Goal: Complete application form

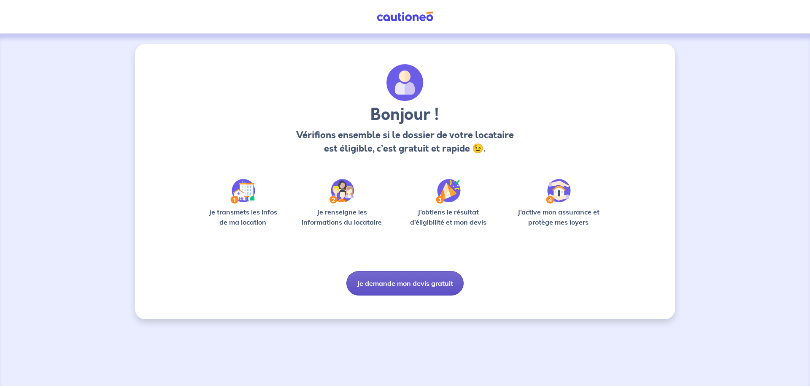
click at [436, 283] on button "Je demande mon devis gratuit" at bounding box center [405, 283] width 117 height 24
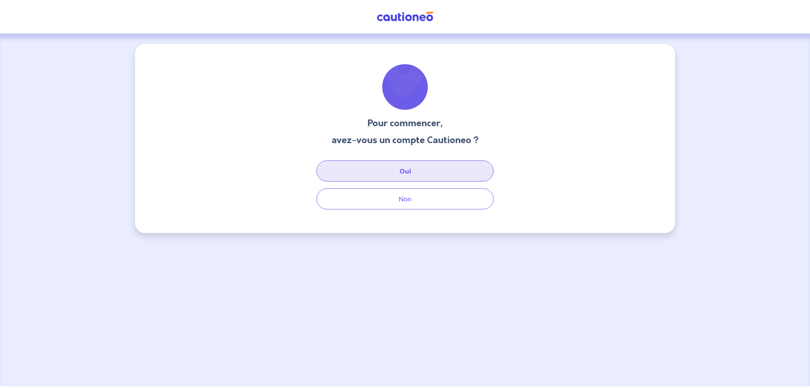
click at [399, 173] on button "Oui" at bounding box center [405, 170] width 177 height 21
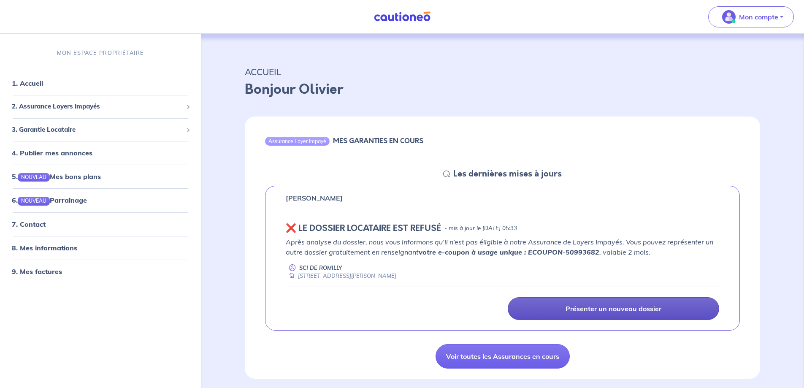
click at [596, 308] on p "Présenter un nouveau dossier" at bounding box center [614, 308] width 96 height 8
